Goal: Information Seeking & Learning: Find specific fact

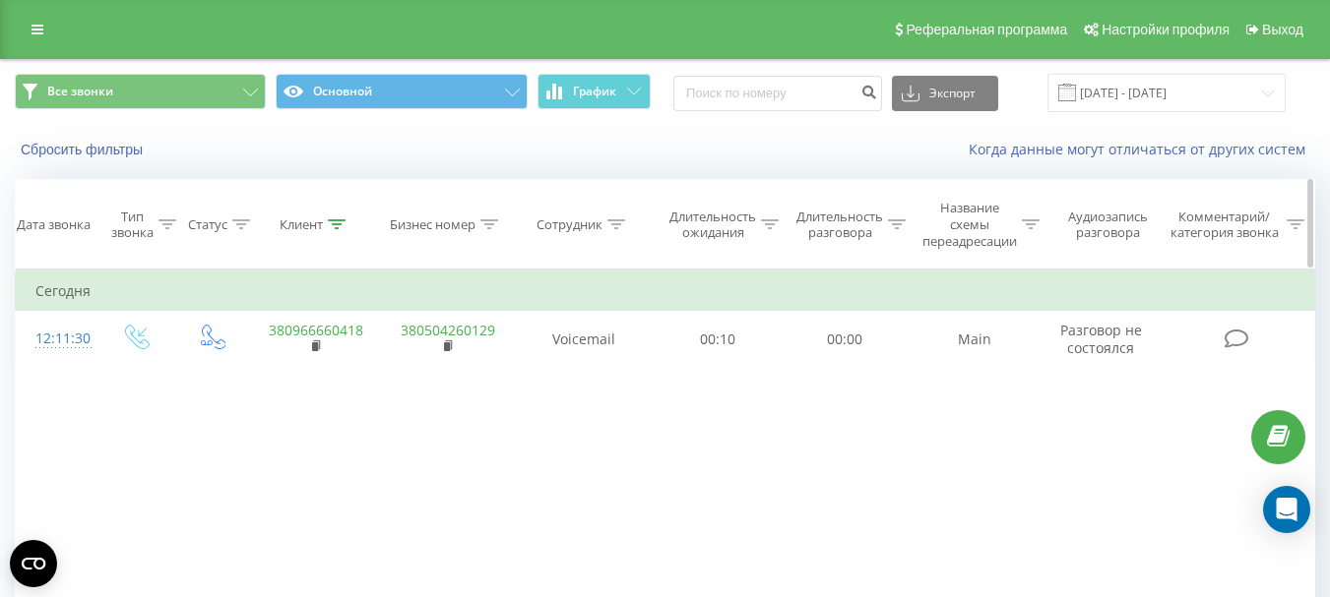
click at [338, 213] on th "Клиент" at bounding box center [315, 225] width 132 height 90
click at [335, 222] on icon at bounding box center [337, 224] width 18 height 10
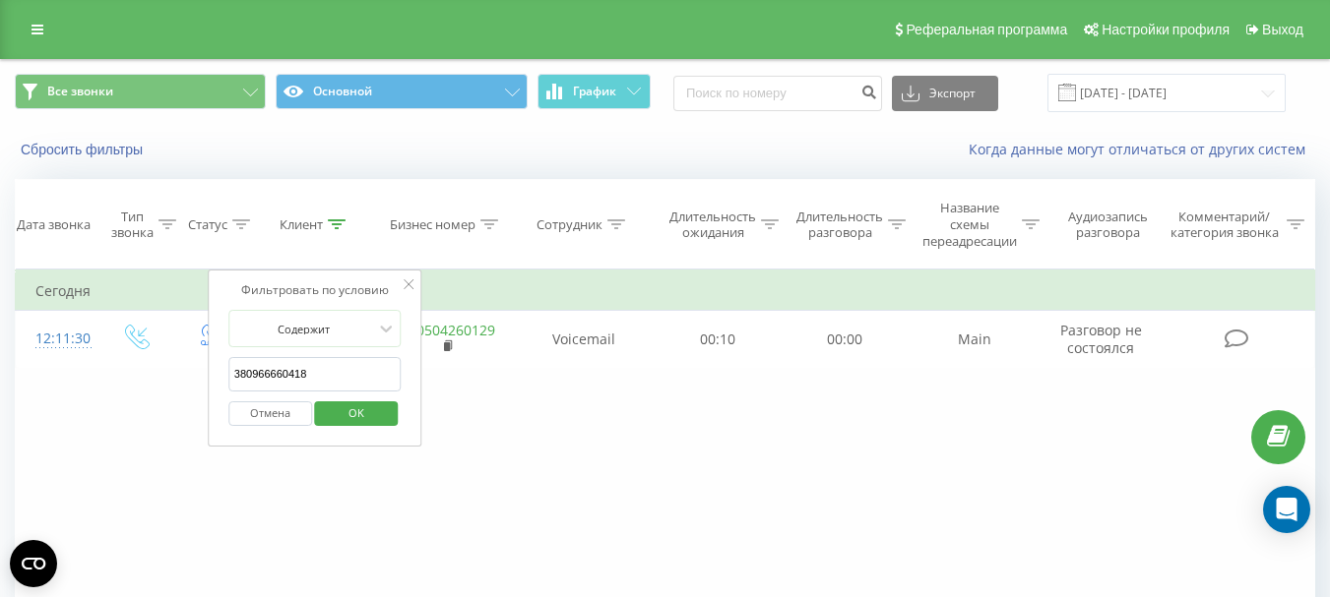
drag, startPoint x: 328, startPoint y: 376, endPoint x: 228, endPoint y: 372, distance: 99.5
click at [228, 372] on input "380966660418" at bounding box center [314, 374] width 173 height 34
click at [352, 409] on span "OK" at bounding box center [356, 413] width 55 height 31
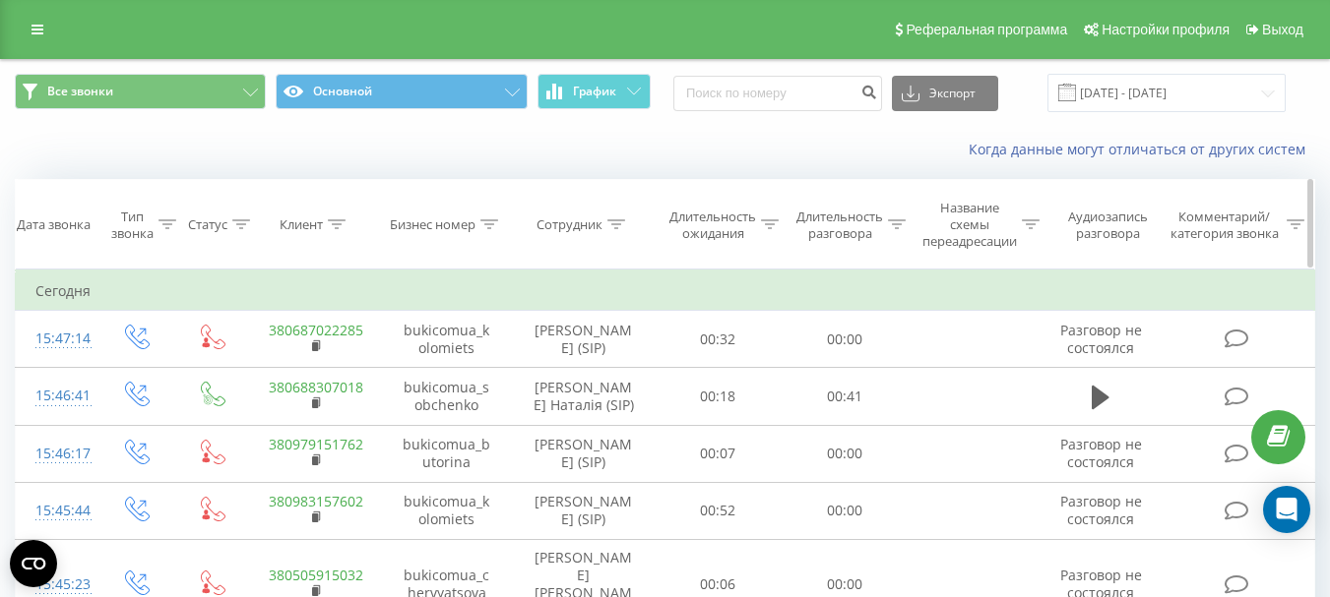
click at [620, 216] on th "Сотрудник" at bounding box center [584, 225] width 142 height 90
click at [614, 219] on icon at bounding box center [616, 224] width 18 height 10
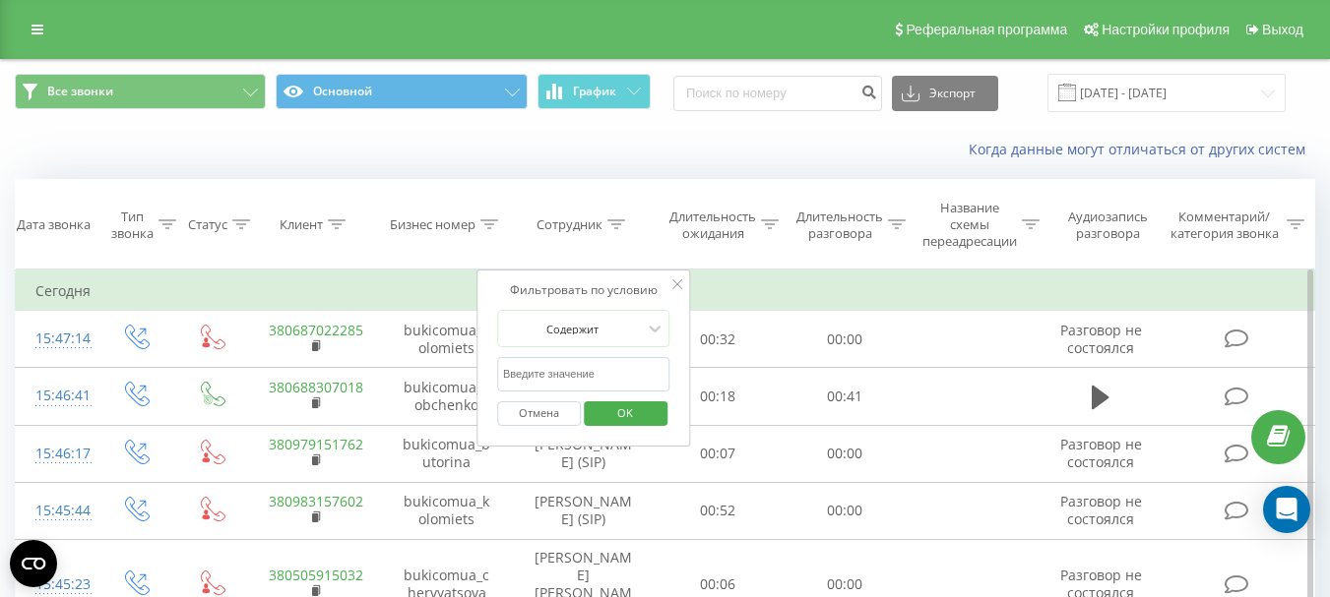
click at [517, 374] on input "text" at bounding box center [583, 374] width 173 height 34
type input "Продан [PERSON_NAME]"
click at [639, 413] on span "OK" at bounding box center [624, 413] width 55 height 31
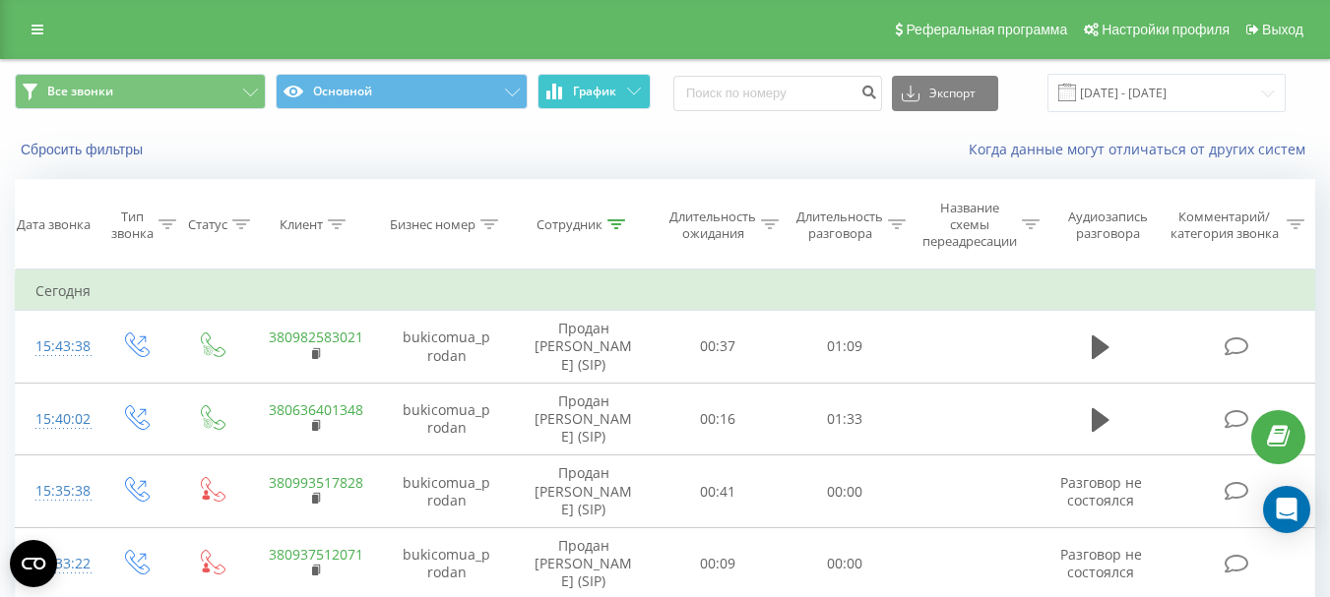
click at [609, 90] on span "График" at bounding box center [594, 92] width 43 height 14
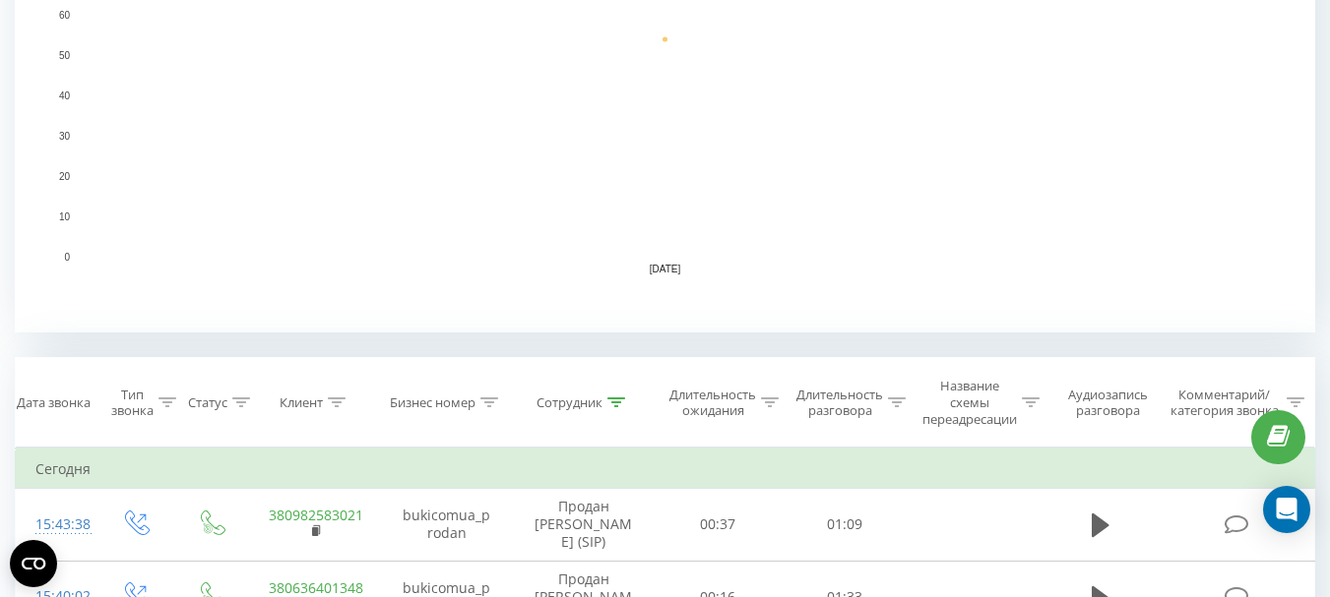
scroll to position [591, 0]
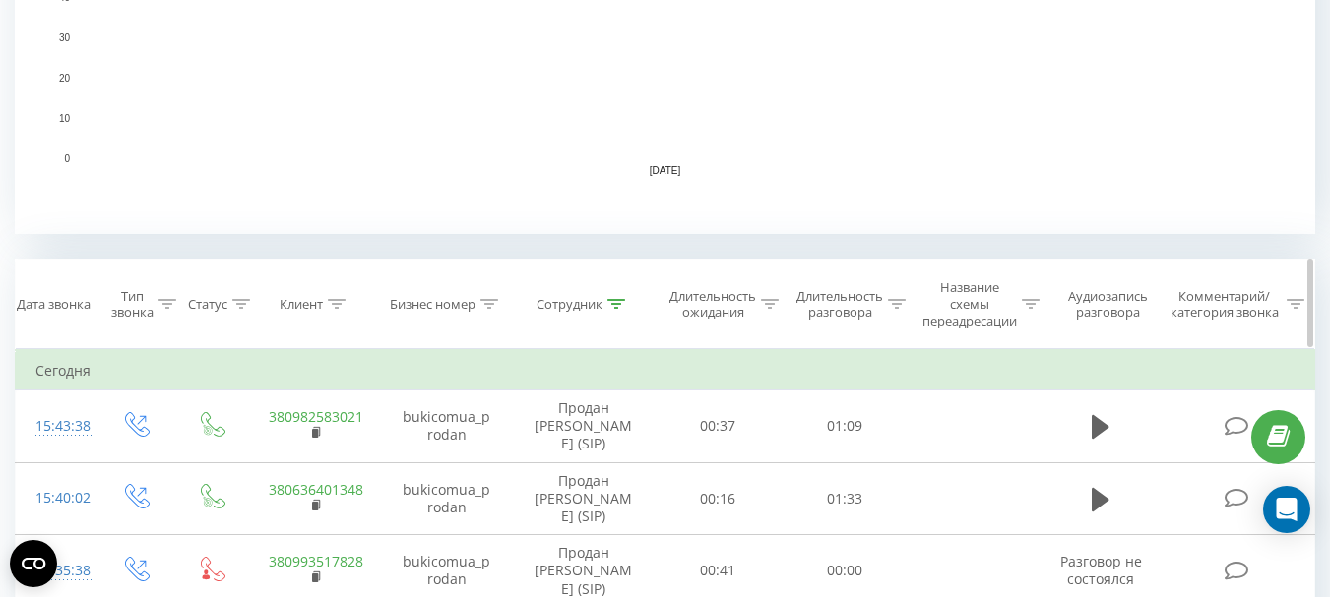
click at [615, 295] on th "Сотрудник" at bounding box center [584, 305] width 142 height 90
click at [613, 304] on icon at bounding box center [617, 304] width 18 height 10
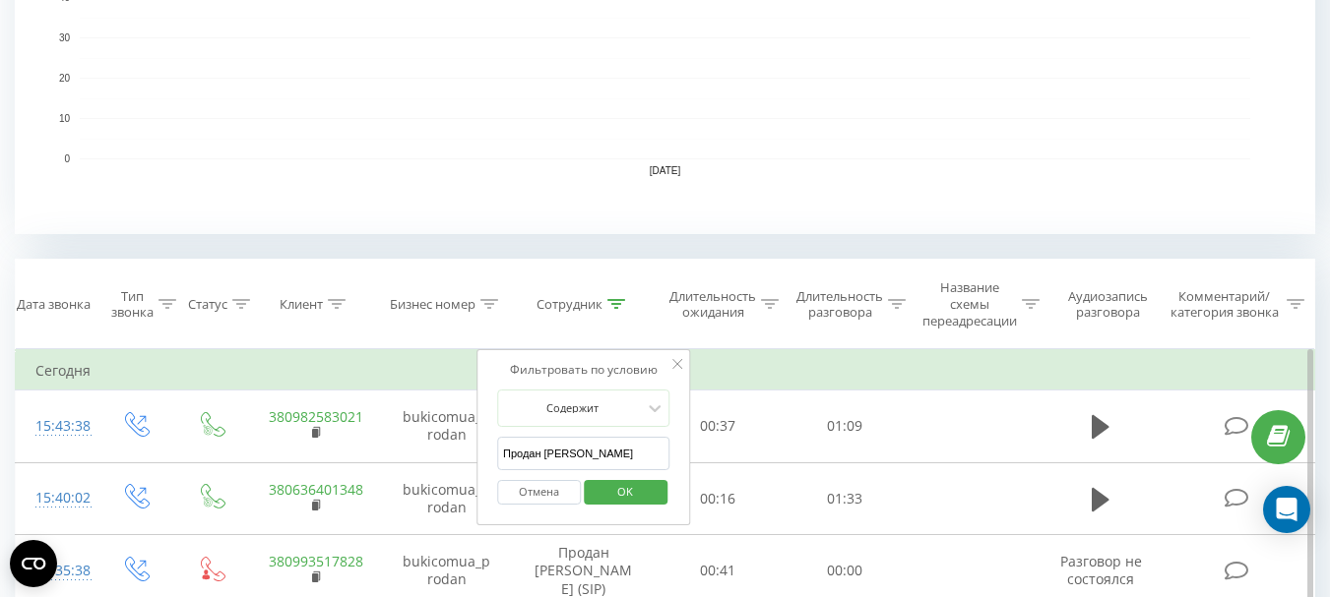
drag, startPoint x: 606, startPoint y: 458, endPoint x: 486, endPoint y: 453, distance: 120.2
click at [486, 453] on div "Фильтровать по условию Содержит Продан [PERSON_NAME] OK" at bounding box center [583, 437] width 215 height 177
drag, startPoint x: 651, startPoint y: 488, endPoint x: 446, endPoint y: 486, distance: 204.7
click at [652, 487] on span "OK" at bounding box center [624, 491] width 55 height 31
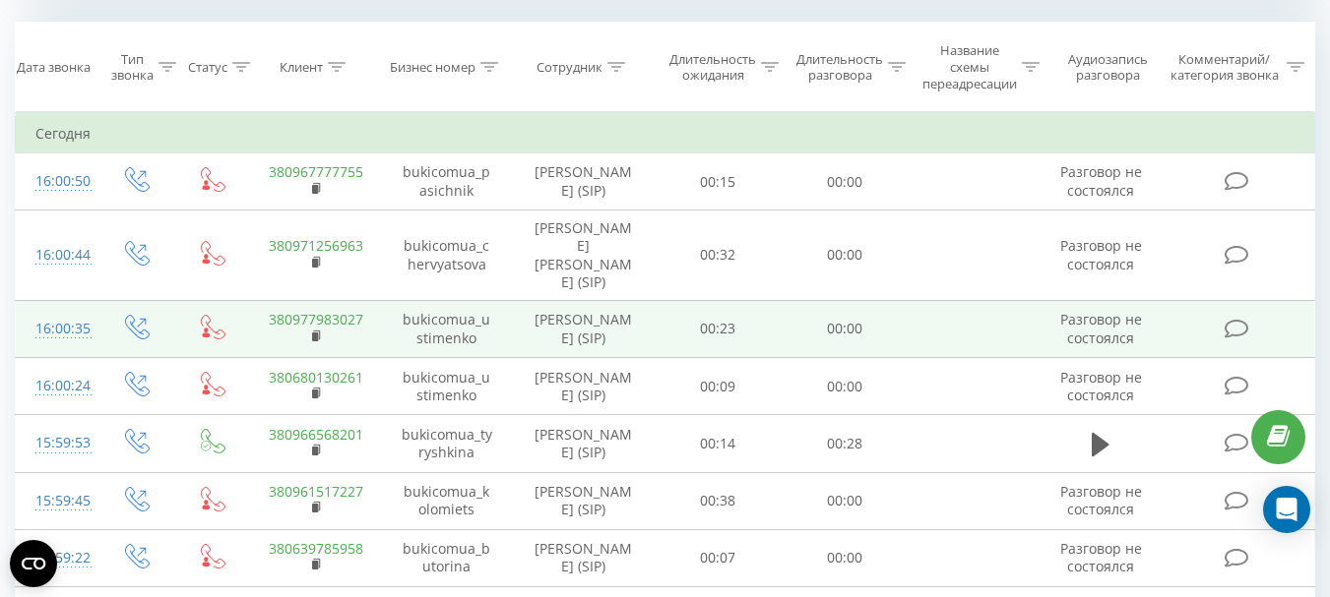
scroll to position [769, 0]
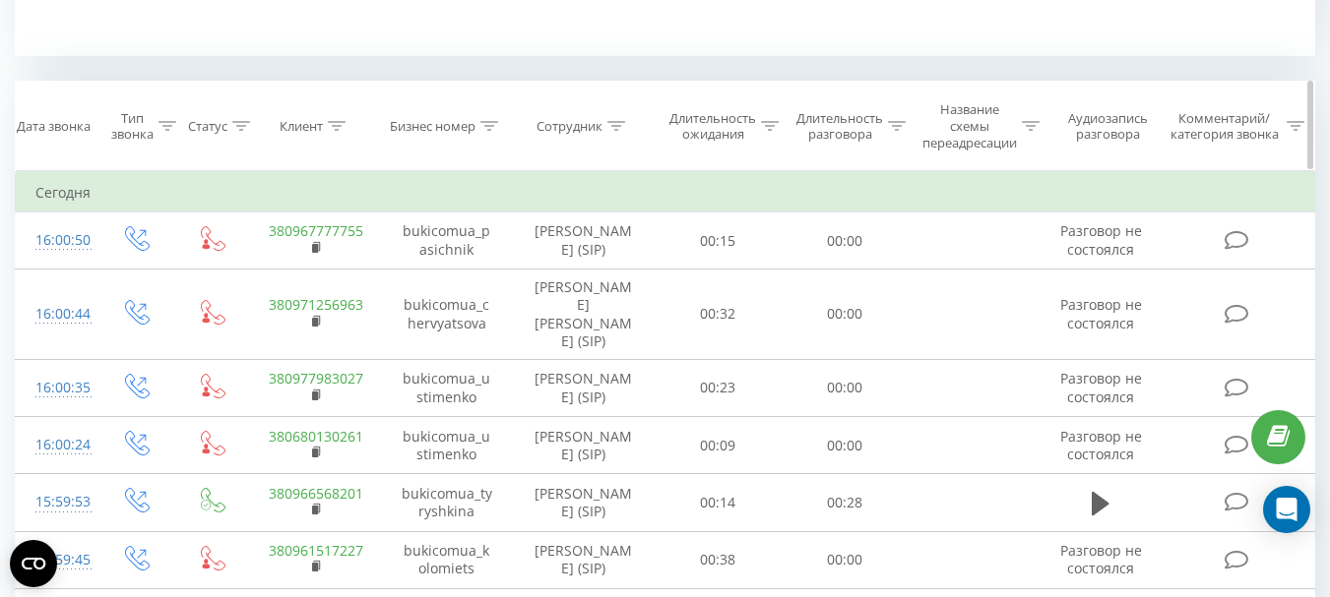
click at [333, 120] on div at bounding box center [337, 126] width 18 height 17
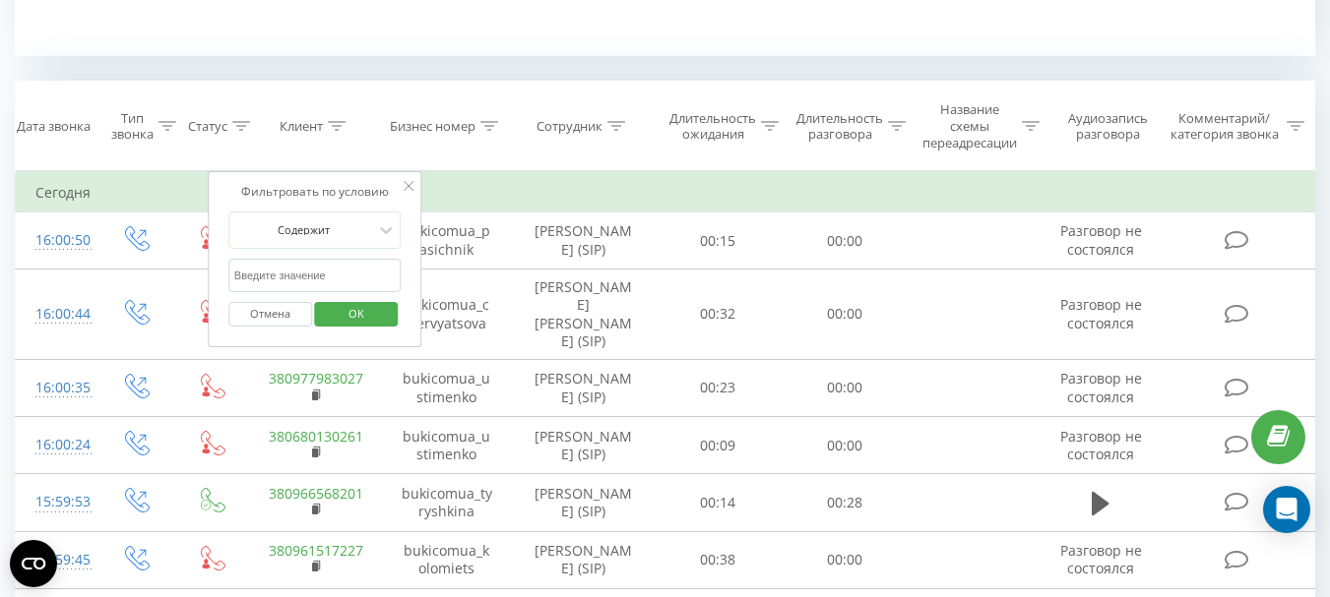
click at [250, 277] on input "text" at bounding box center [314, 276] width 173 height 34
paste input "[PHONE_NUMBER]"
type input "380683381770"
click at [360, 311] on span "OK" at bounding box center [356, 313] width 55 height 31
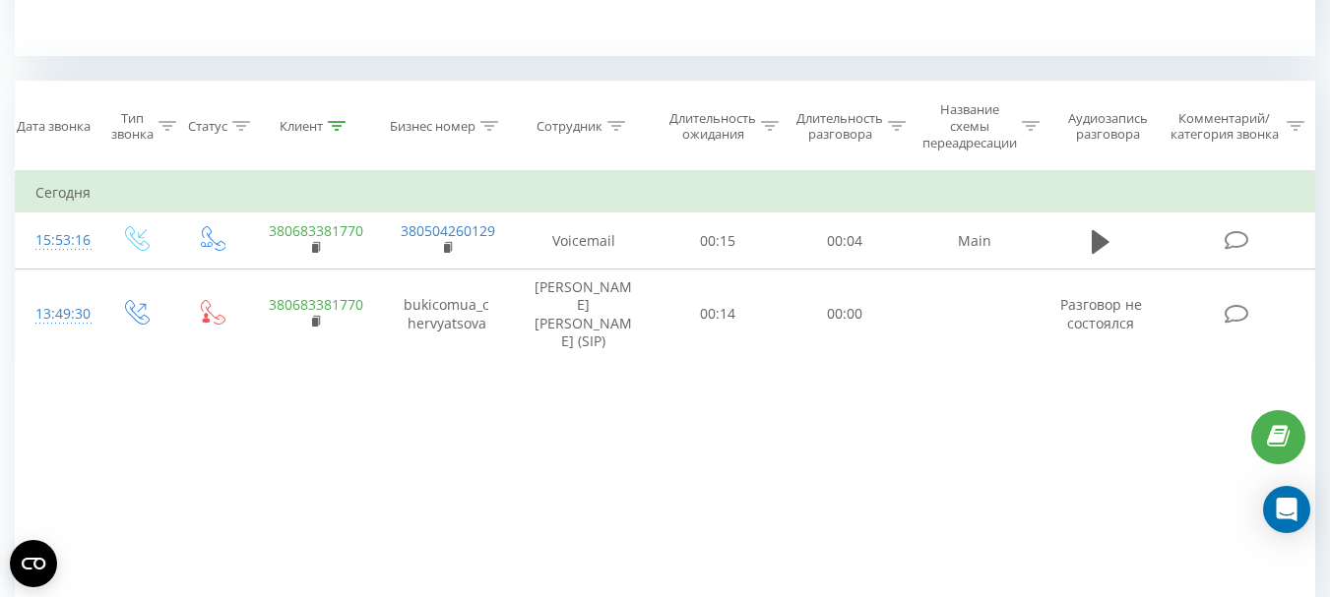
scroll to position [859, 0]
